Goal: Information Seeking & Learning: Check status

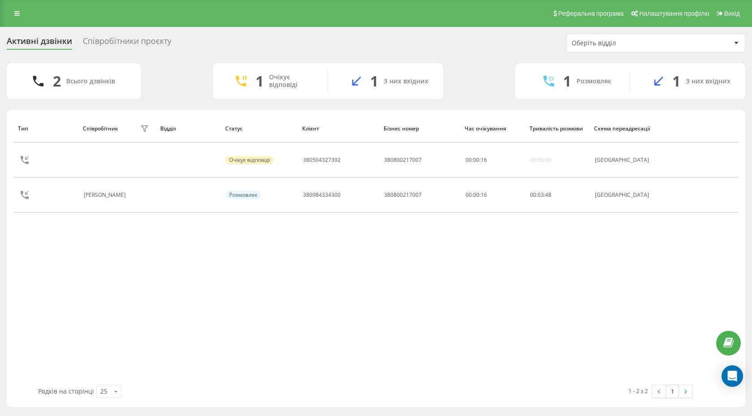
click at [95, 37] on div "Співробітники проєкту" at bounding box center [127, 43] width 89 height 14
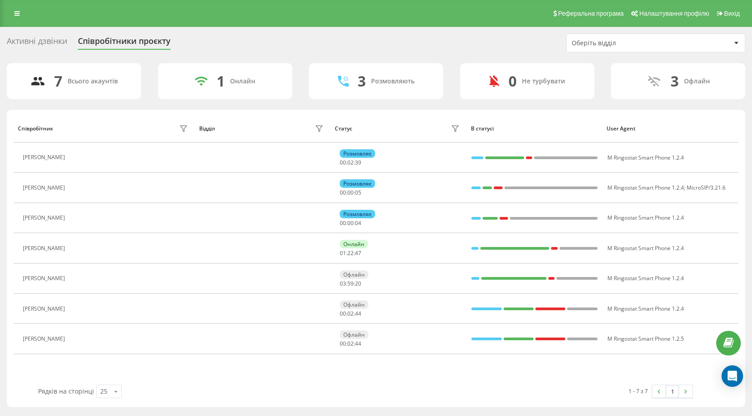
click at [26, 39] on div "Активні дзвінки" at bounding box center [37, 43] width 60 height 14
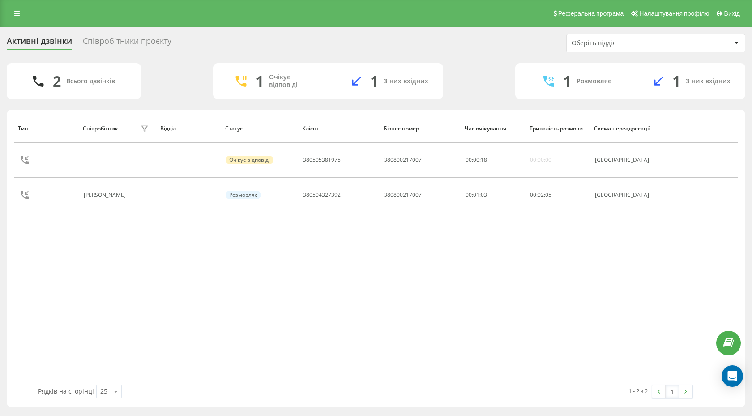
click at [151, 38] on div "Співробітники проєкту" at bounding box center [127, 43] width 89 height 14
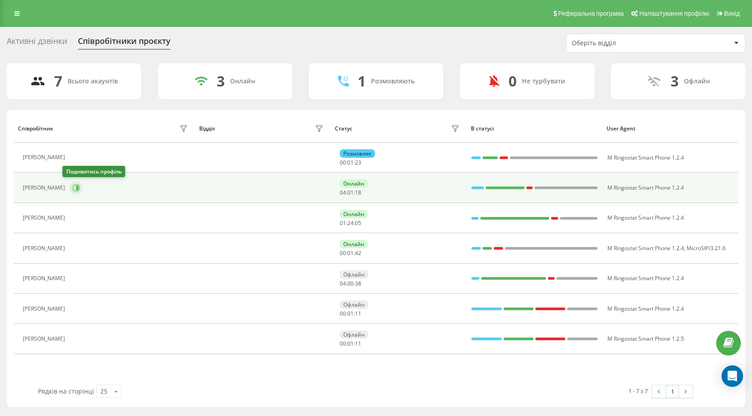
click at [73, 185] on icon at bounding box center [76, 188] width 7 height 7
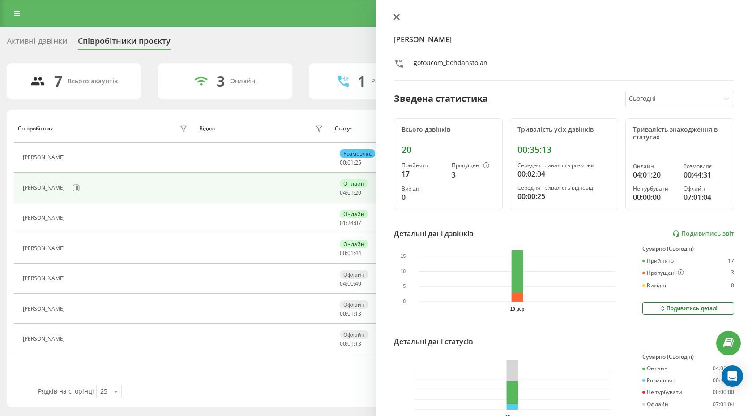
click at [398, 17] on icon at bounding box center [397, 17] width 6 height 6
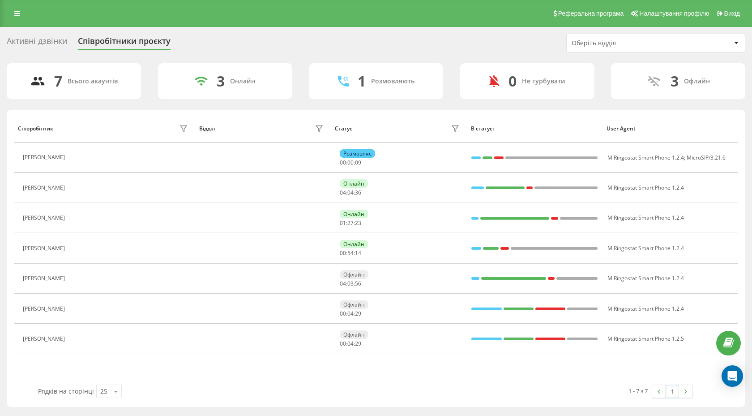
click at [146, 76] on div "7 Всього акаунтів 3 Онлайн 1 Розмовляють 0 Не турбувати 3 Офлайн" at bounding box center [376, 81] width 739 height 36
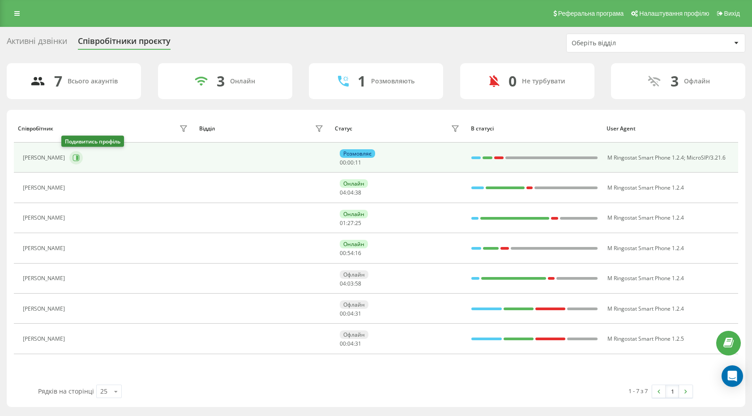
click at [73, 158] on icon at bounding box center [76, 157] width 7 height 7
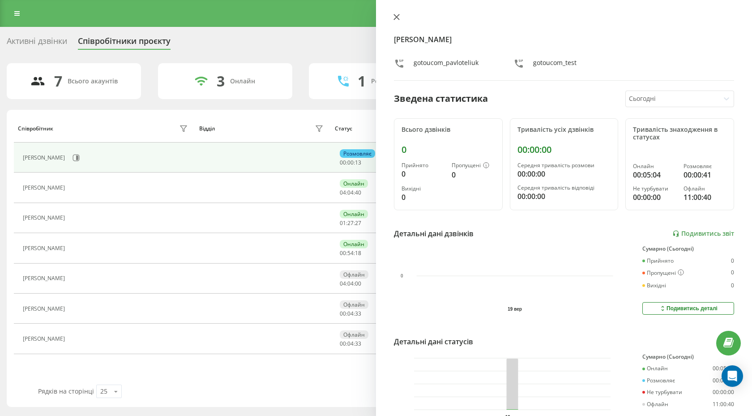
click at [397, 19] on icon at bounding box center [397, 17] width 6 height 6
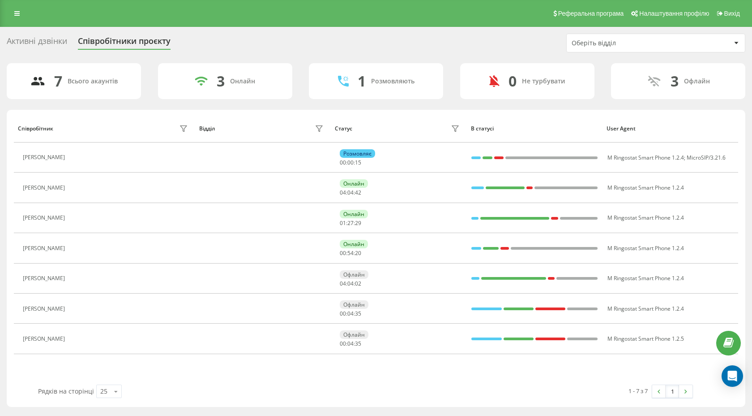
click at [300, 84] on div "7 Всього акаунтів 3 Онлайн 1 Розмовляють 0 Не турбувати 3 Офлайн" at bounding box center [376, 81] width 739 height 36
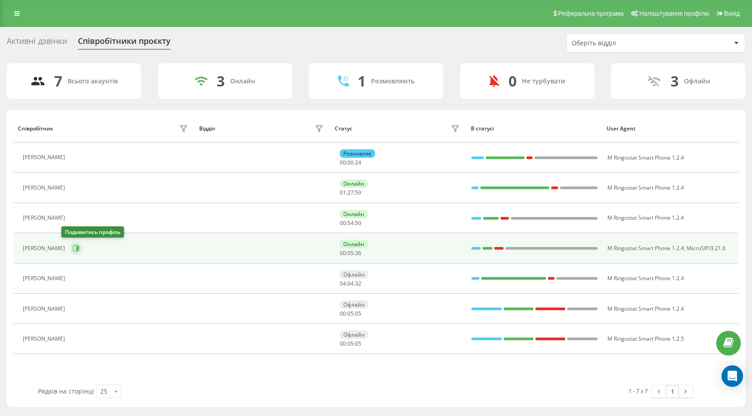
click at [73, 250] on icon at bounding box center [76, 248] width 7 height 7
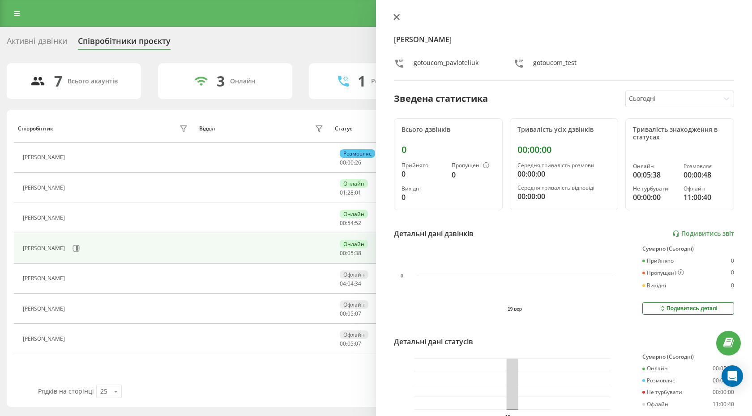
click at [399, 17] on icon at bounding box center [397, 17] width 6 height 6
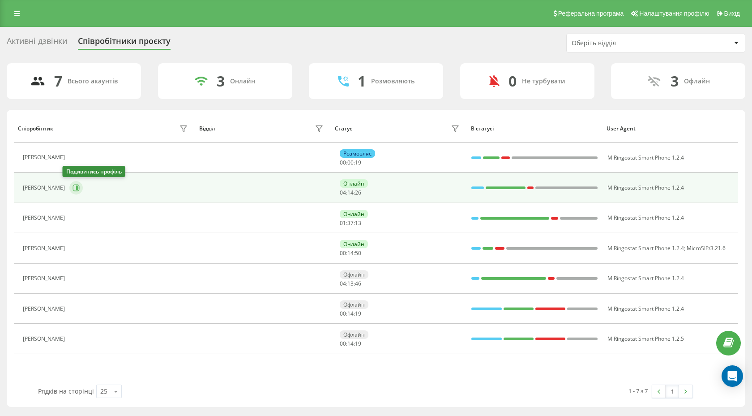
click at [76, 186] on icon at bounding box center [77, 187] width 2 height 4
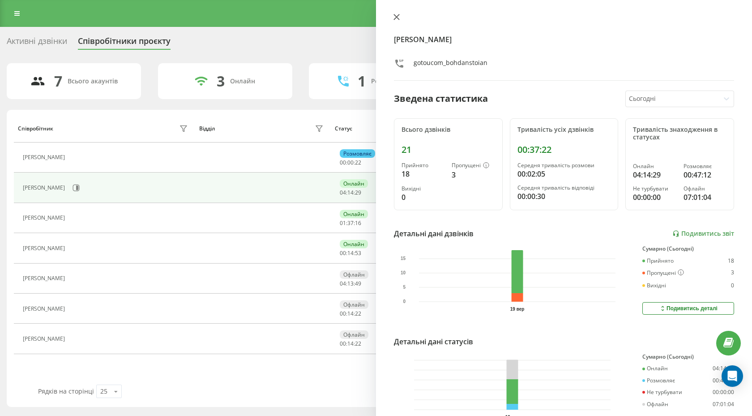
click at [398, 20] on icon at bounding box center [397, 17] width 6 height 6
